Goal: Check status: Check status

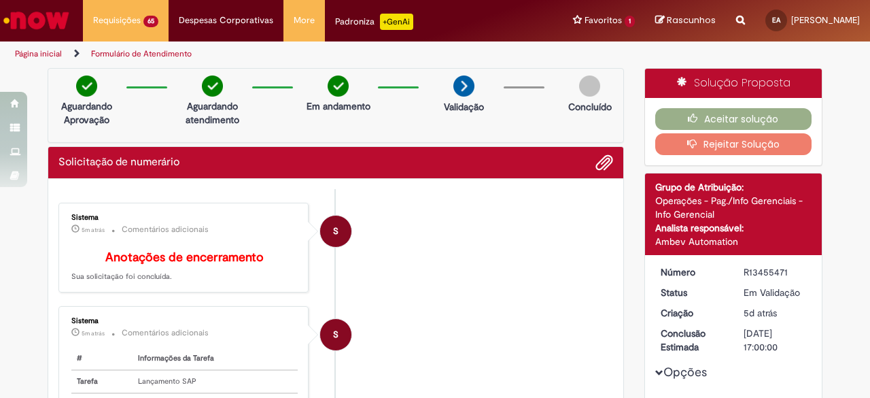
scroll to position [204, 0]
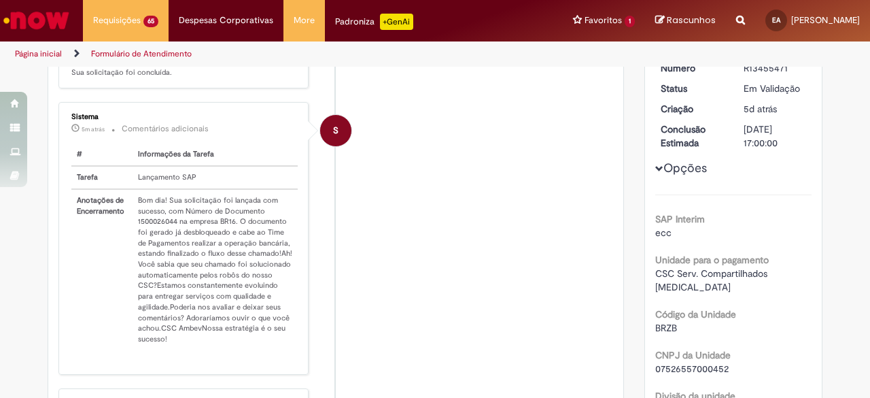
click at [157, 228] on td "Bom dia! Sua solicitação foi lançada com sucesso, com Número de Documento 15000…" at bounding box center [215, 269] width 165 height 161
copy td "1500026044"
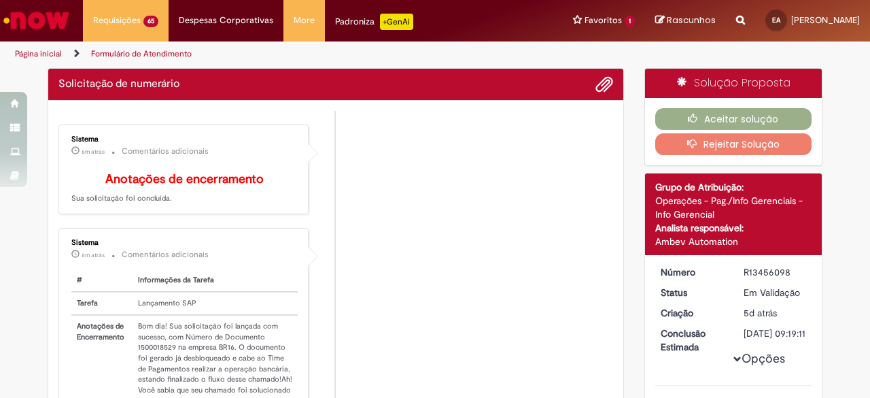
click at [161, 347] on td "Bom dia! Sua solicitação foi lançada com sucesso, com Número de Documento 15000…" at bounding box center [215, 395] width 165 height 161
click at [165, 357] on td "Bom dia! Sua solicitação foi lançada com sucesso, com Número de Documento 15000…" at bounding box center [215, 395] width 165 height 161
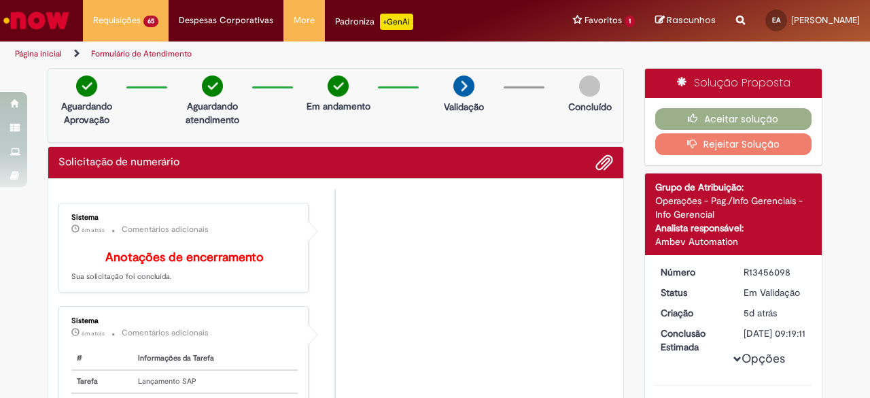
copy td "1500018529"
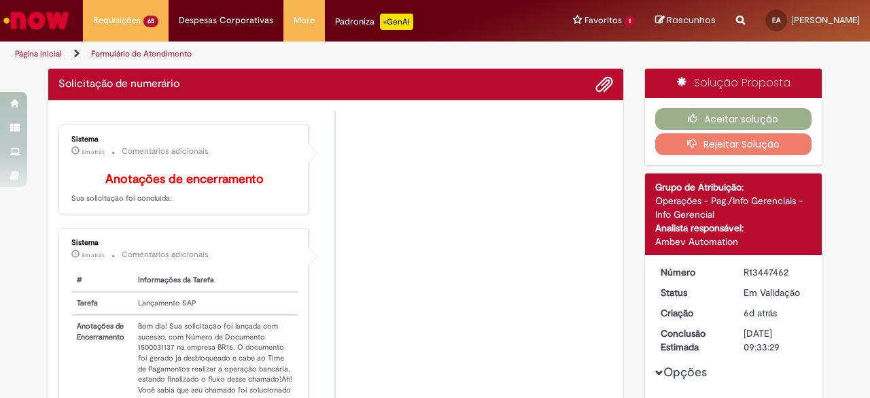
scroll to position [136, 0]
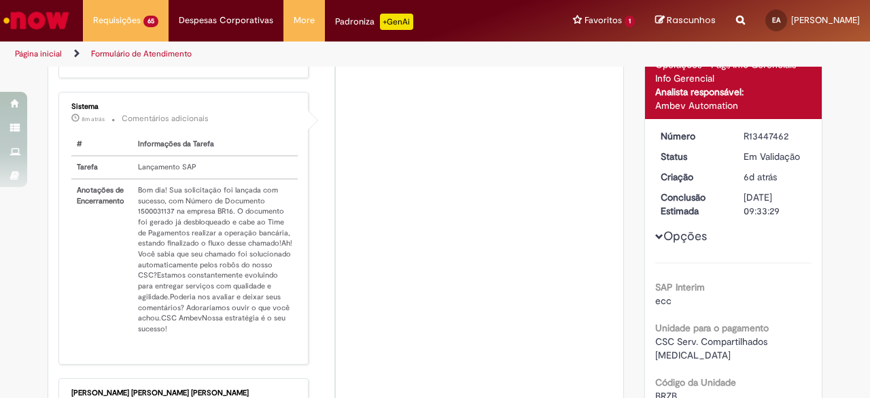
click at [145, 220] on td "Bom dia! Sua solicitação foi lançada com sucesso, com Número de Documento 15000…" at bounding box center [215, 259] width 165 height 161
copy td "1500031137"
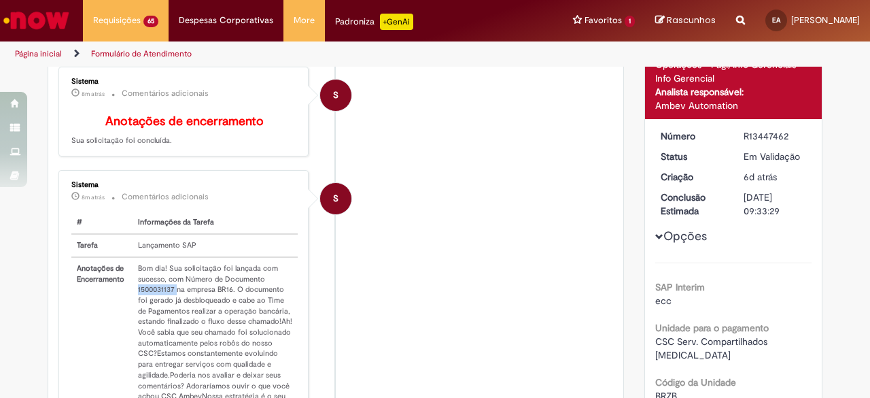
scroll to position [213, 0]
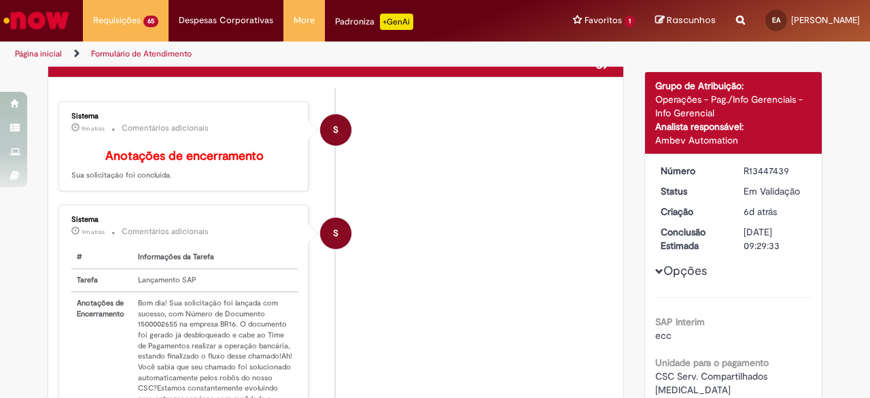
scroll to position [204, 0]
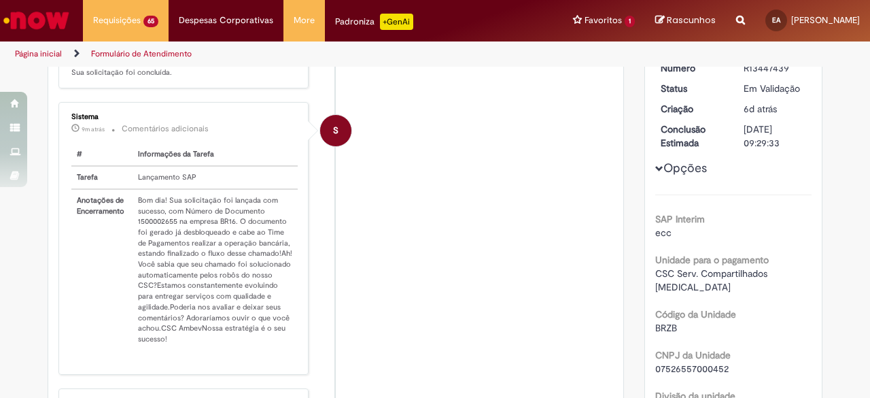
click at [151, 227] on td "Bom dia! Sua solicitação foi lançada com sucesso, com Número de Documento 15000…" at bounding box center [215, 269] width 165 height 161
copy td "1500002655"
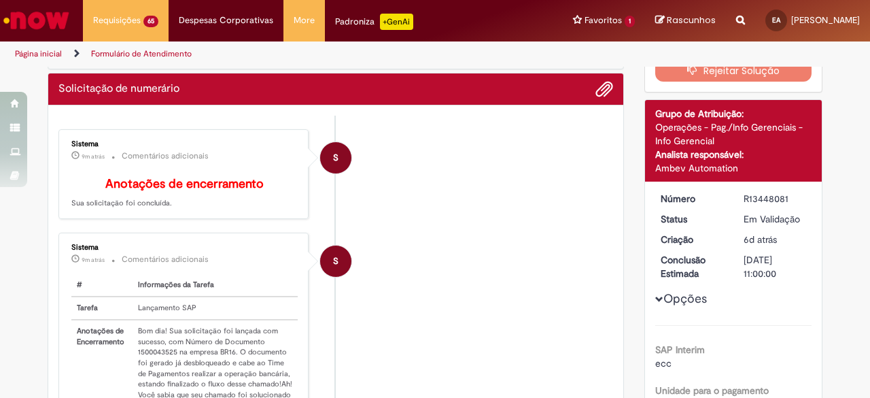
scroll to position [204, 0]
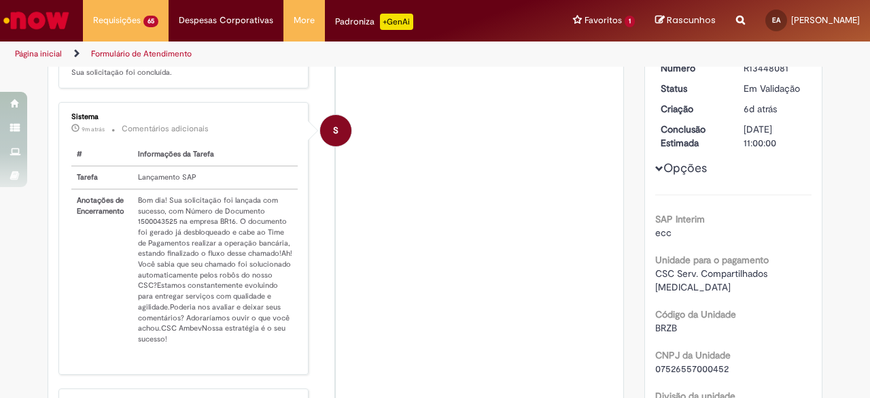
click at [147, 228] on td "Bom dia! Sua solicitação foi lançada com sucesso, com Número de Documento 15000…" at bounding box center [215, 269] width 165 height 161
copy td "1500043525"
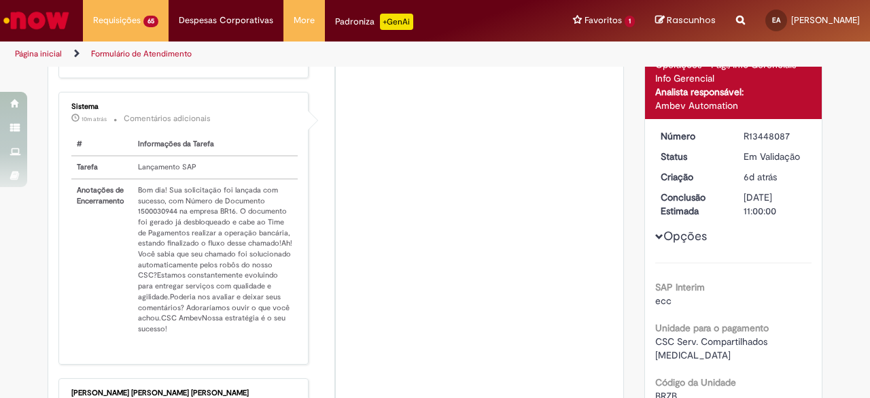
scroll to position [213, 0]
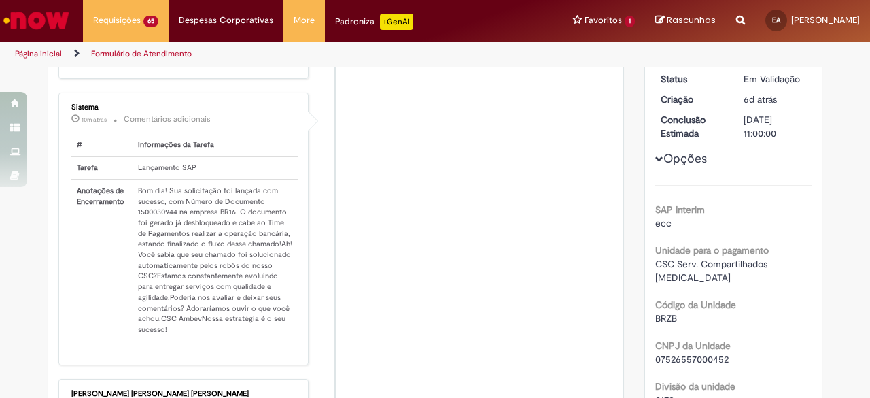
click at [162, 223] on td "Bom dia! Sua solicitação foi lançada com sucesso, com Número de Documento 15000…" at bounding box center [215, 259] width 165 height 161
copy td "1500030944"
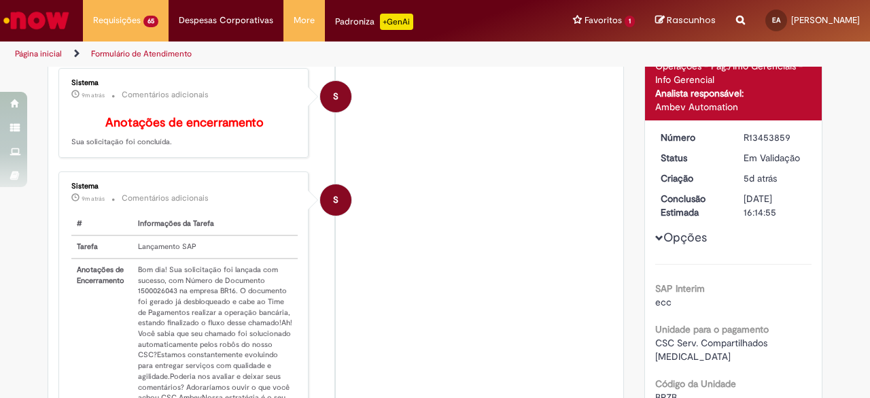
scroll to position [136, 0]
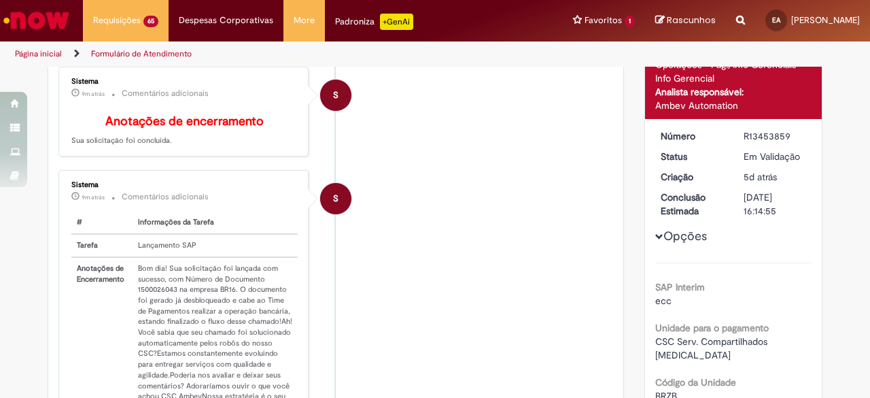
click at [158, 295] on td "Bom dia! Sua solicitação foi lançada com sucesso, com Número de Documento 15000…" at bounding box center [215, 337] width 165 height 161
copy td "1500026043"
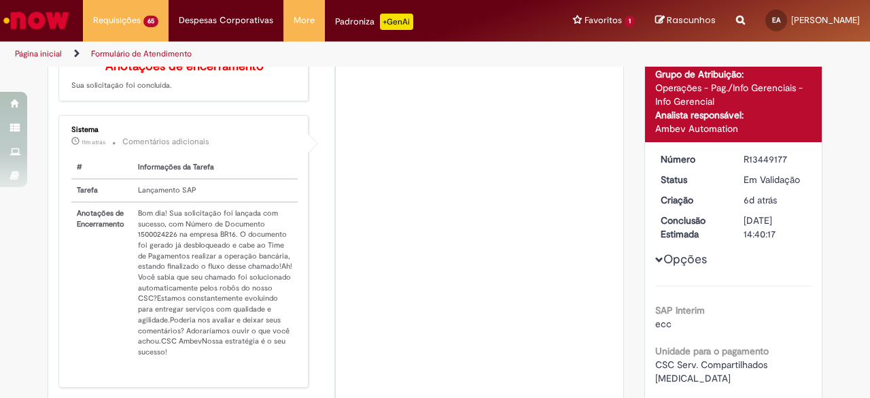
scroll to position [136, 0]
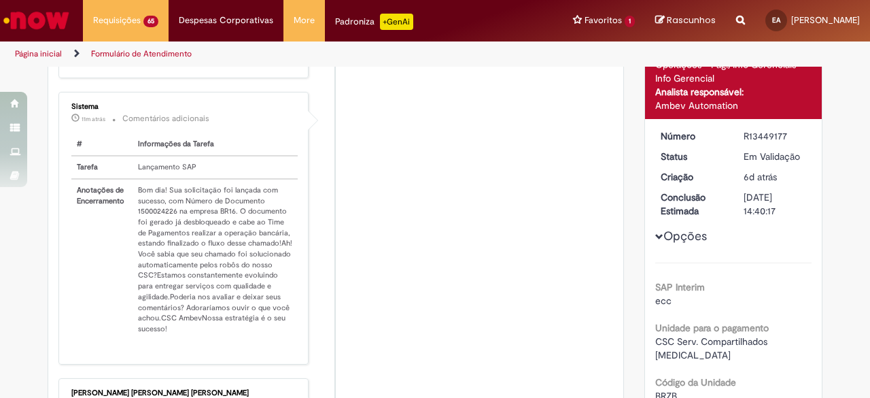
click at [164, 214] on td "Bom dia! Sua solicitação foi lançada com sucesso, com Número de Documento 15000…" at bounding box center [215, 259] width 165 height 161
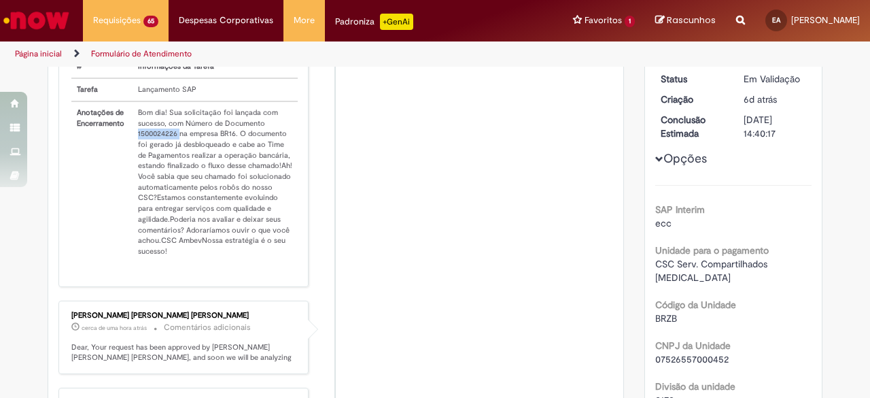
copy td "1500024226"
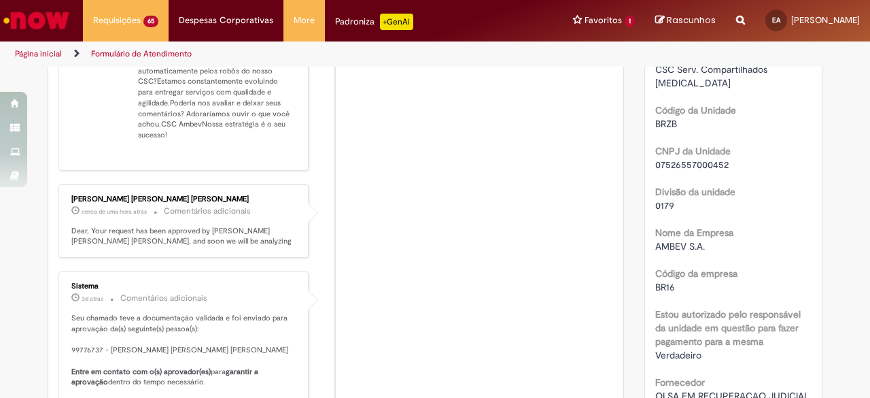
scroll to position [272, 0]
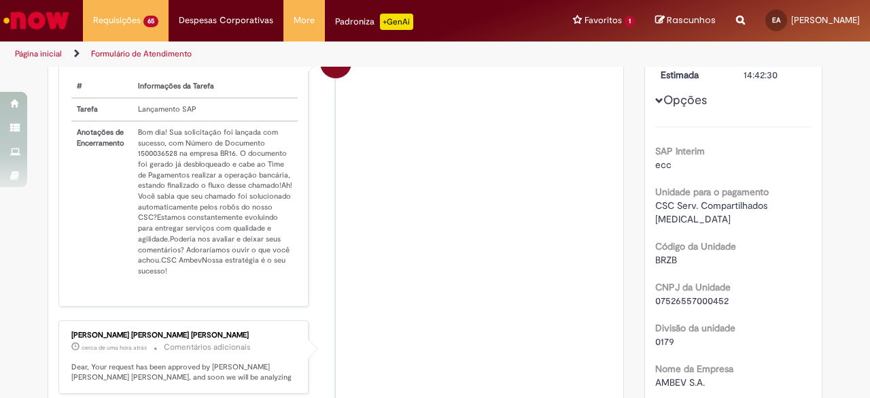
click at [156, 160] on td "Bom dia! Sua solicitação foi lançada com sucesso, com Número de Documento 15000…" at bounding box center [215, 201] width 165 height 161
copy td "1500036528"
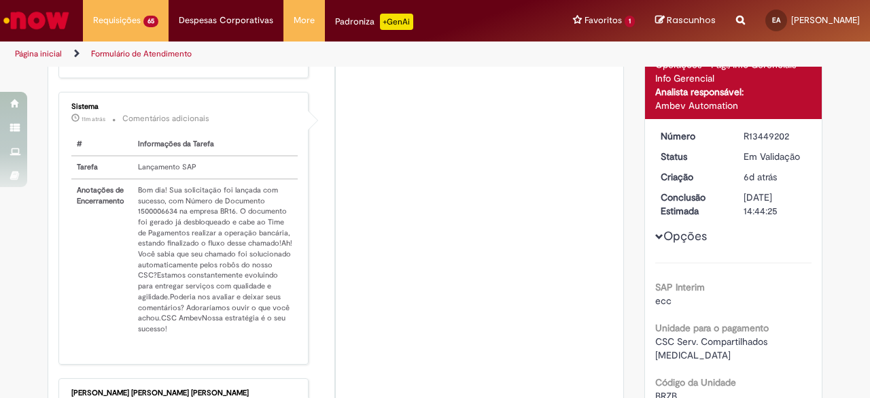
click at [164, 222] on td "Bom dia! Sua solicitação foi lançada com sucesso, com Número de Documento 15000…" at bounding box center [215, 259] width 165 height 161
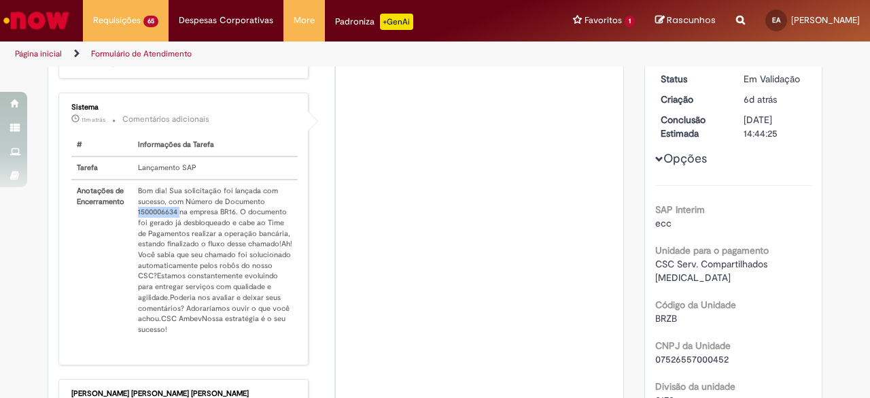
copy td "1500006634"
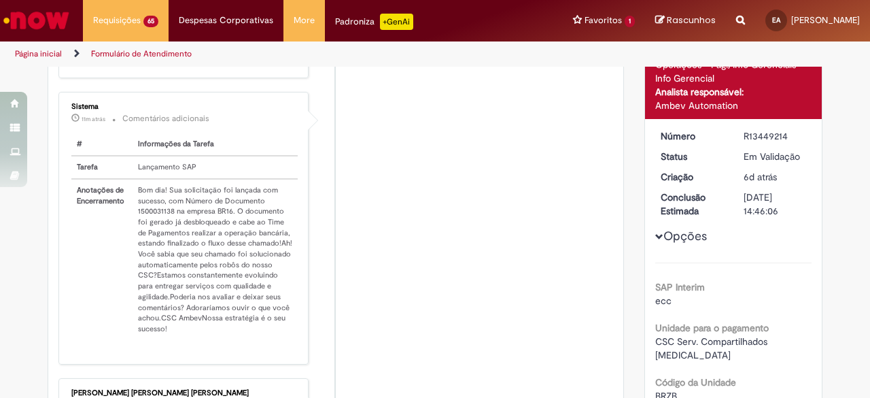
scroll to position [213, 0]
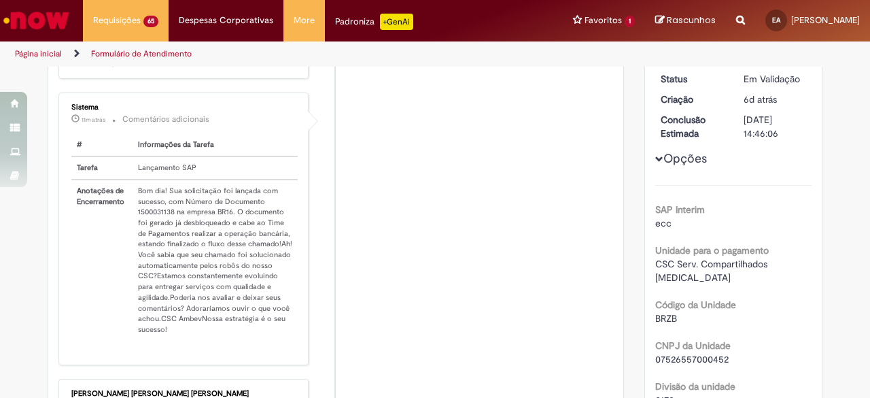
click at [151, 220] on td "Bom dia! Sua solicitação foi lançada com sucesso, com Número de Documento 15000…" at bounding box center [215, 259] width 165 height 161
copy td "1500031138"
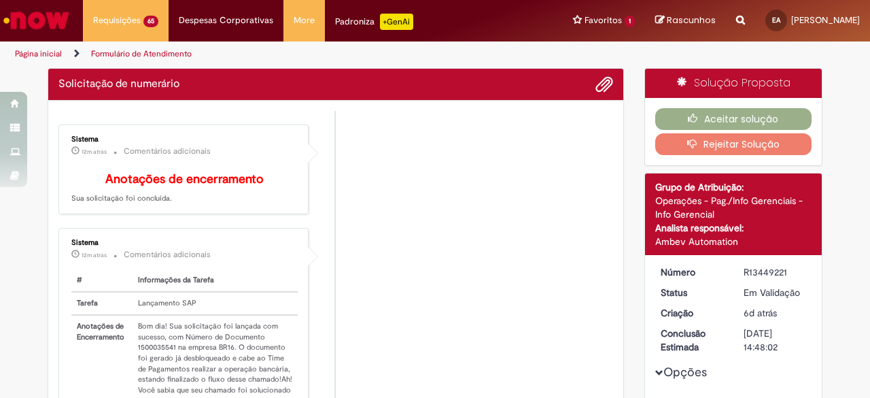
click at [168, 355] on td "Bom dia! Sua solicitação foi lançada com sucesso, com Número de Documento 15000…" at bounding box center [215, 395] width 165 height 161
copy td "1500035541"
click at [160, 351] on td "Bom dia! Sua solicitação foi lançada com sucesso, com Número de Documento 15000…" at bounding box center [215, 395] width 165 height 161
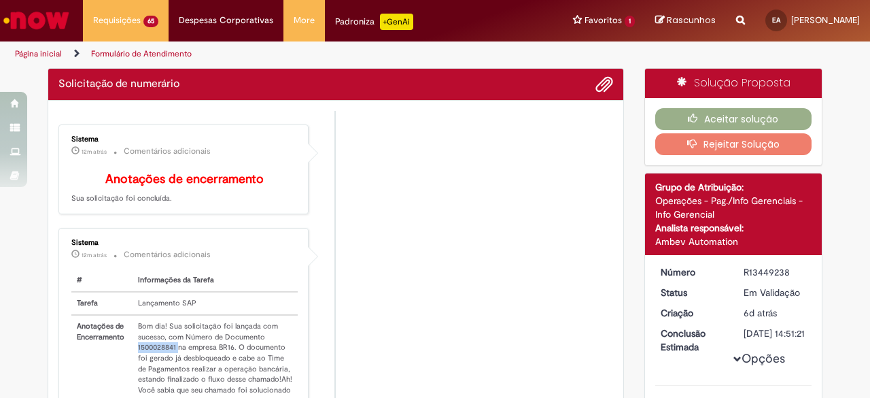
copy td "1500028841"
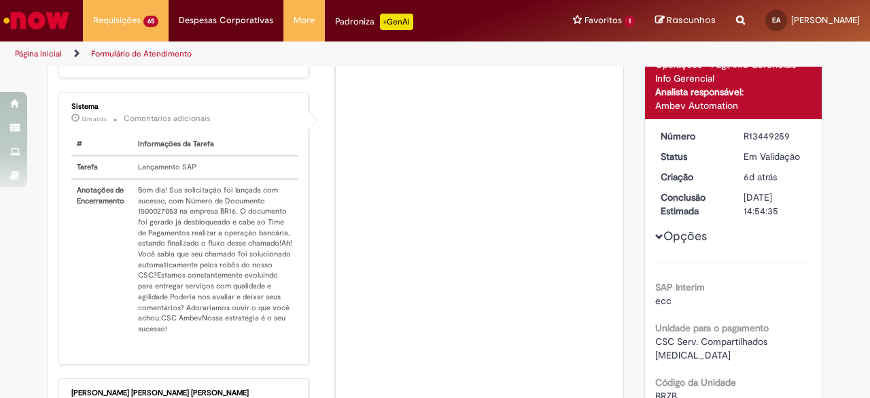
click at [156, 213] on td "Bom dia! Sua solicitação foi lançada com sucesso, com Número de Documento 15000…" at bounding box center [215, 259] width 165 height 161
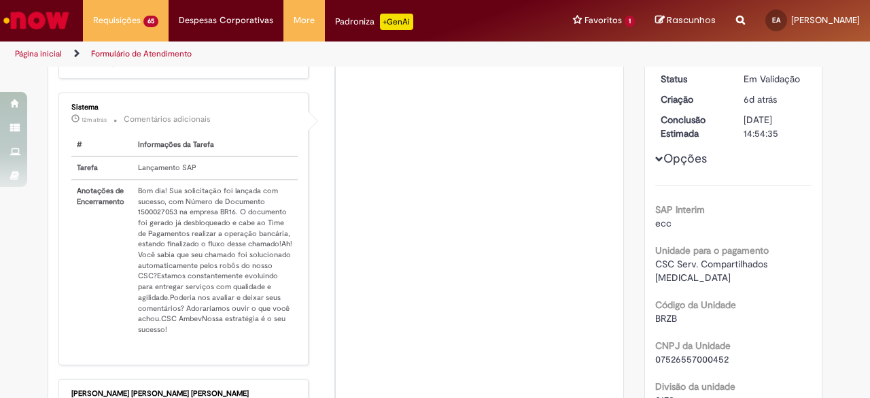
click at [158, 222] on td "Bom dia! Sua solicitação foi lançada com sucesso, com Número de Documento 15000…" at bounding box center [215, 259] width 165 height 161
copy td "1500027053"
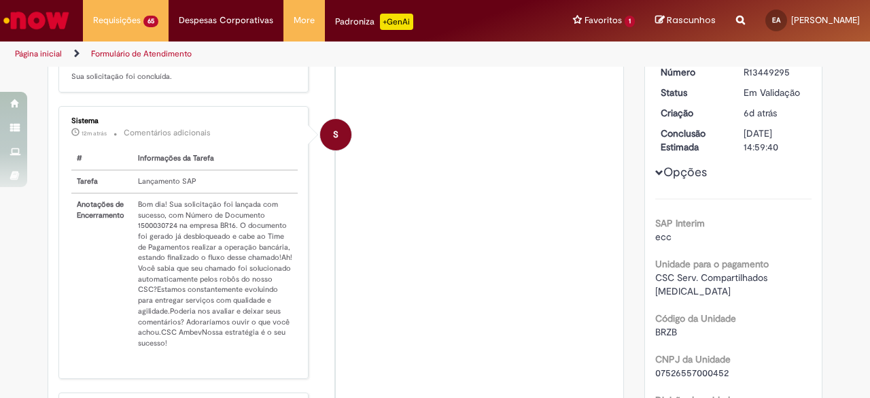
scroll to position [204, 0]
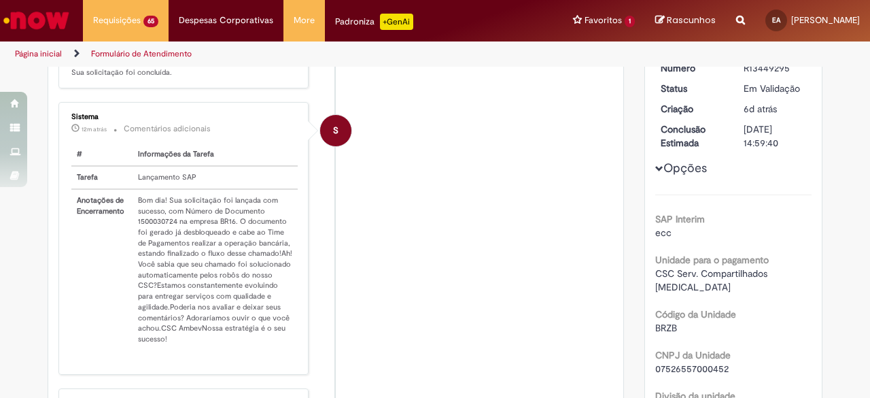
click at [154, 229] on td "Bom dia! Sua solicitação foi lançada com sucesso, com Número de Documento 15000…" at bounding box center [215, 269] width 165 height 161
copy td "1500030724"
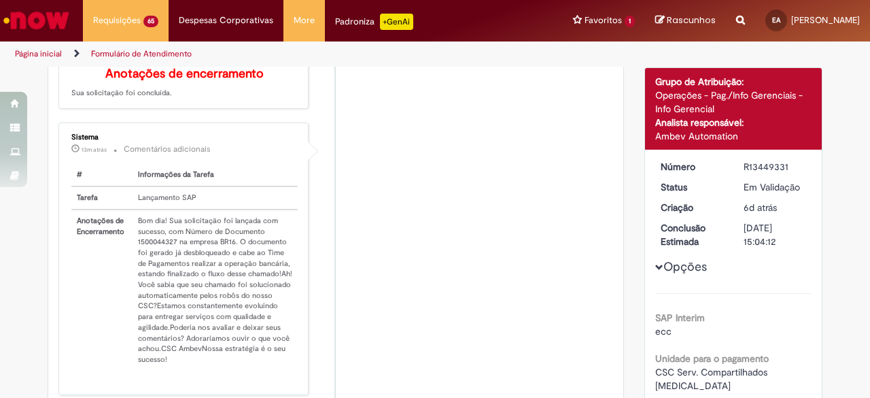
scroll to position [136, 0]
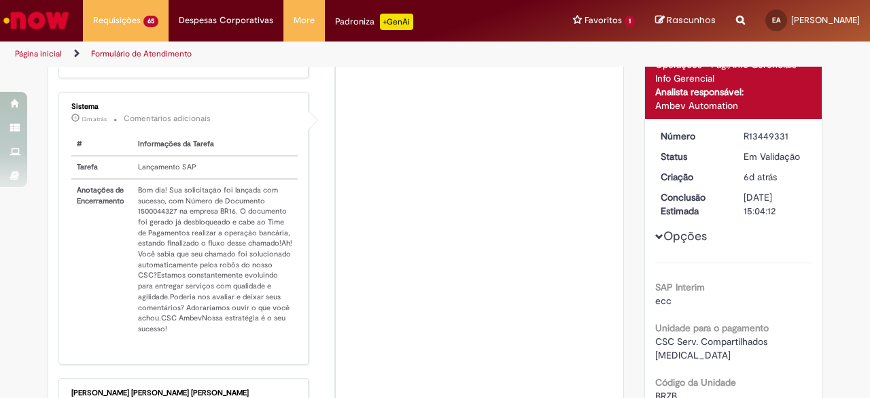
click at [145, 217] on td "Bom dia! Sua solicitação foi lançada com sucesso, com Número de Documento 15000…" at bounding box center [215, 259] width 165 height 161
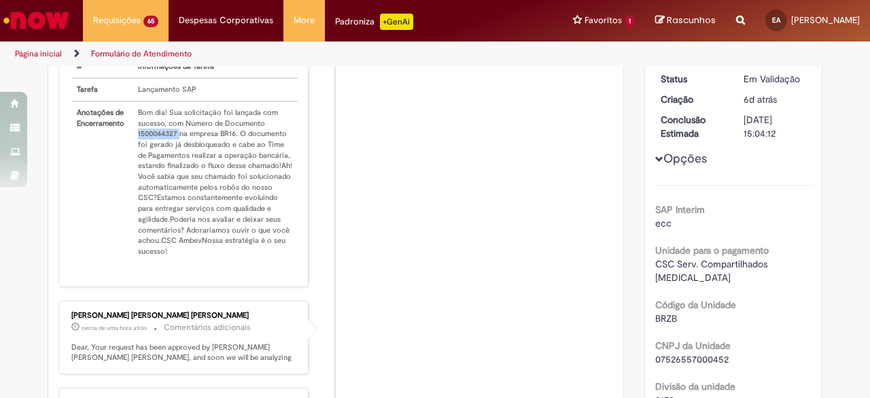
copy td "1500044327"
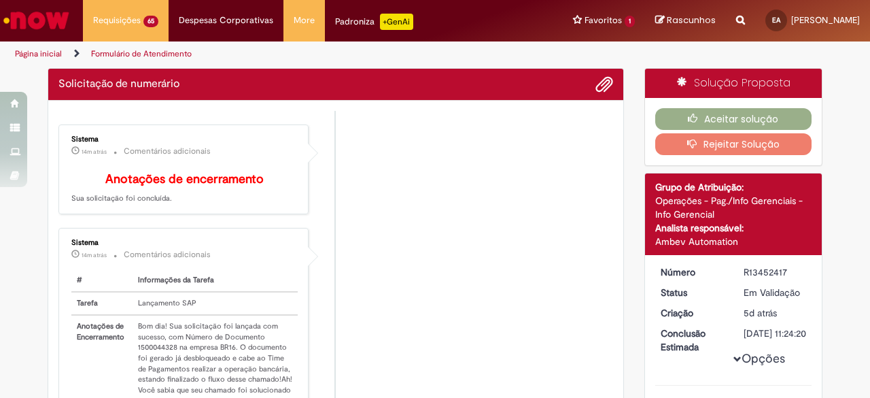
click at [166, 351] on td "Bom dia! Sua solicitação foi lançada com sucesso, com Número de Documento 15000…" at bounding box center [215, 395] width 165 height 161
copy td "1500044328"
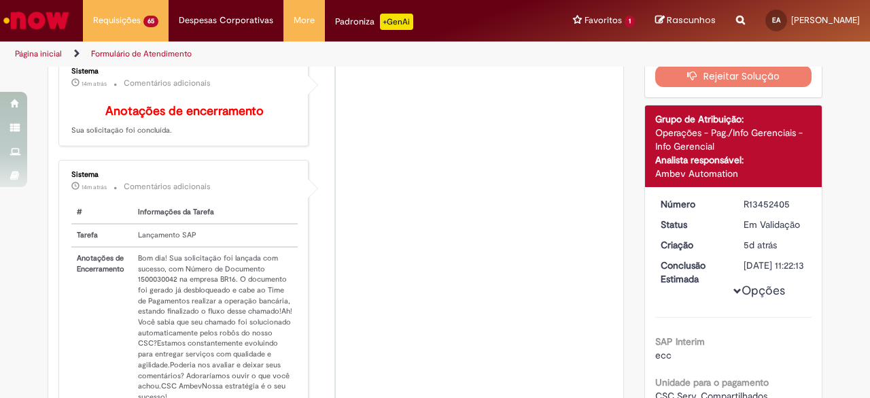
scroll to position [145, 0]
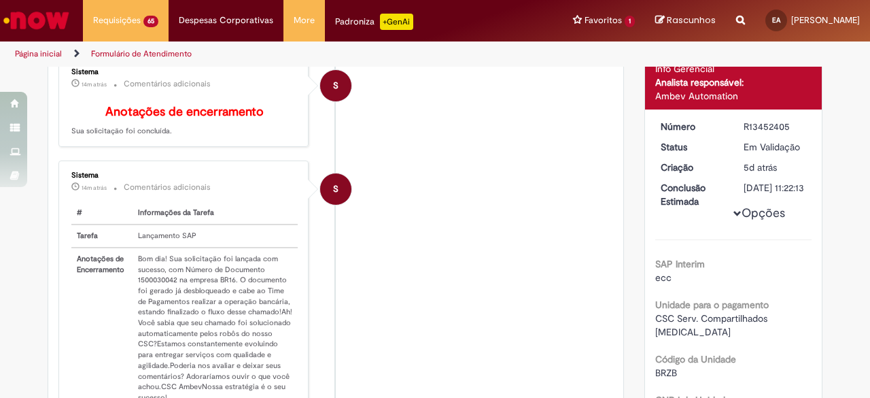
click at [159, 286] on td "Bom dia! Sua solicitação foi lançada com sucesso, com Número de Documento 15000…" at bounding box center [215, 327] width 165 height 161
copy td "1500030042"
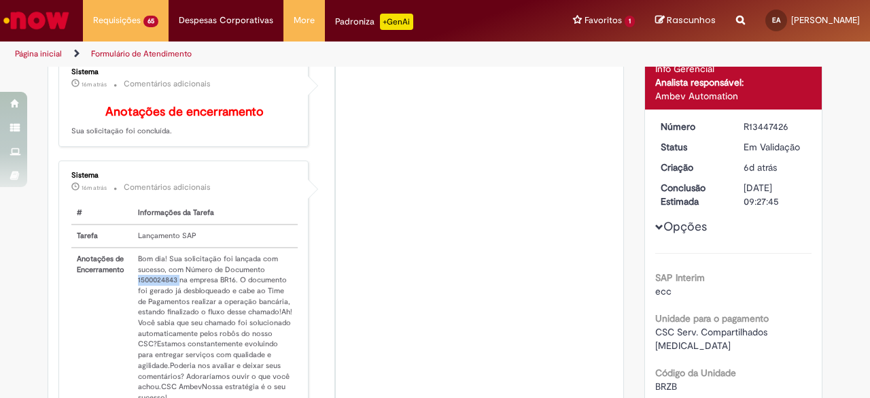
click at [154, 288] on td "Bom dia! Sua solicitação foi lançada com sucesso, com Número de Documento 15000…" at bounding box center [215, 327] width 165 height 161
copy td "1500024843"
